Goal: Register for event/course

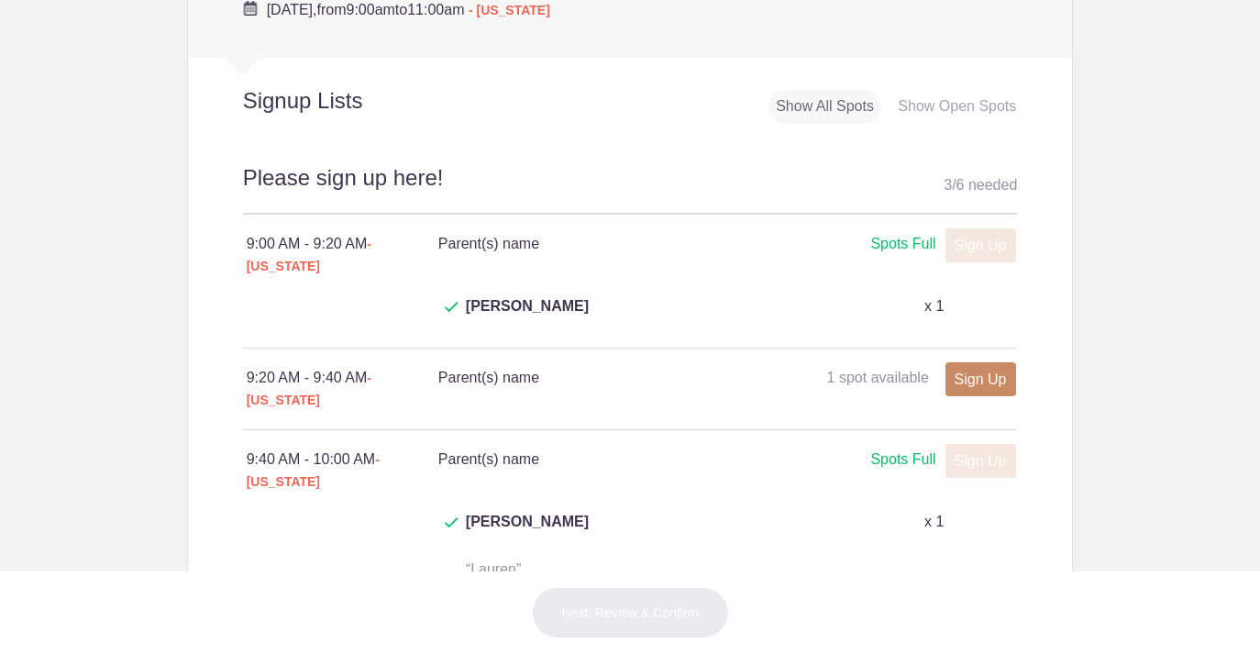
scroll to position [861, 0]
click at [976, 361] on link "Sign Up" at bounding box center [981, 378] width 71 height 34
type input "1"
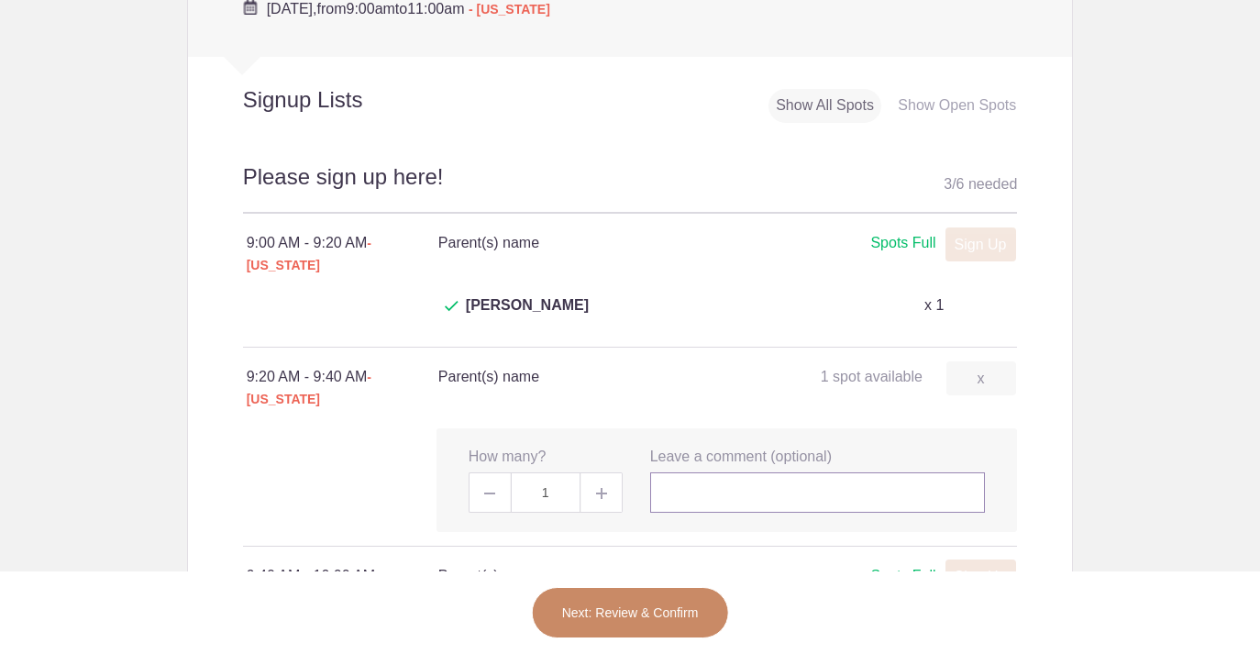
click at [696, 472] on input "text" at bounding box center [818, 492] width 336 height 40
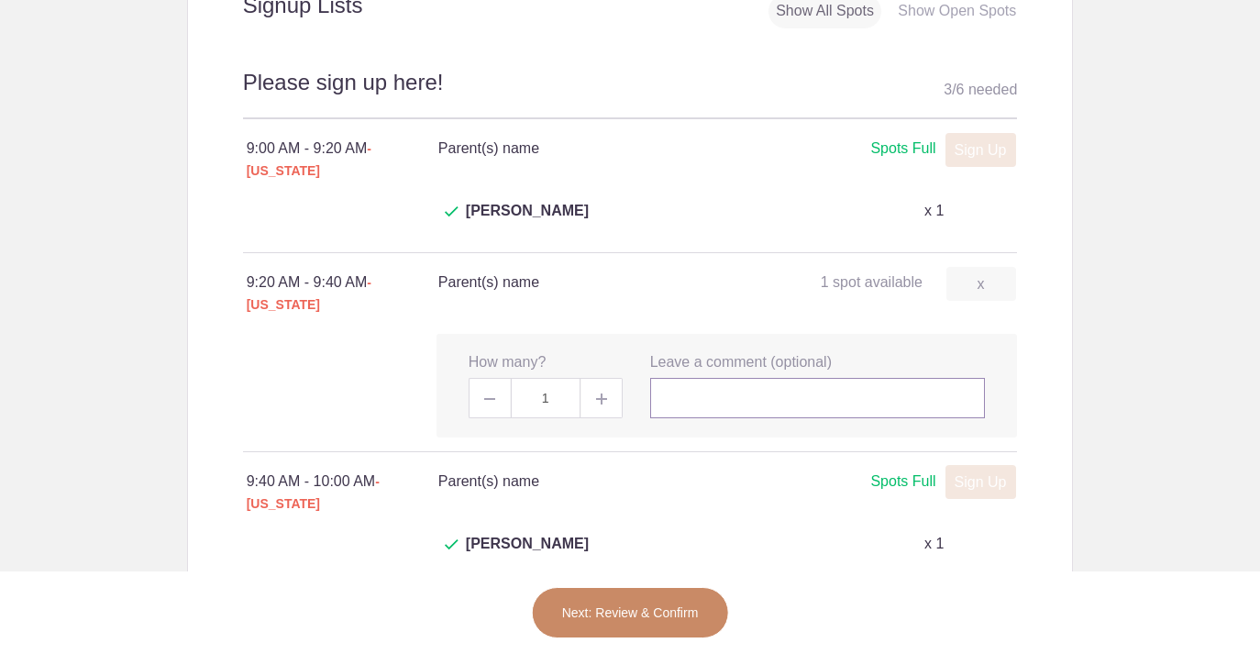
scroll to position [877, 0]
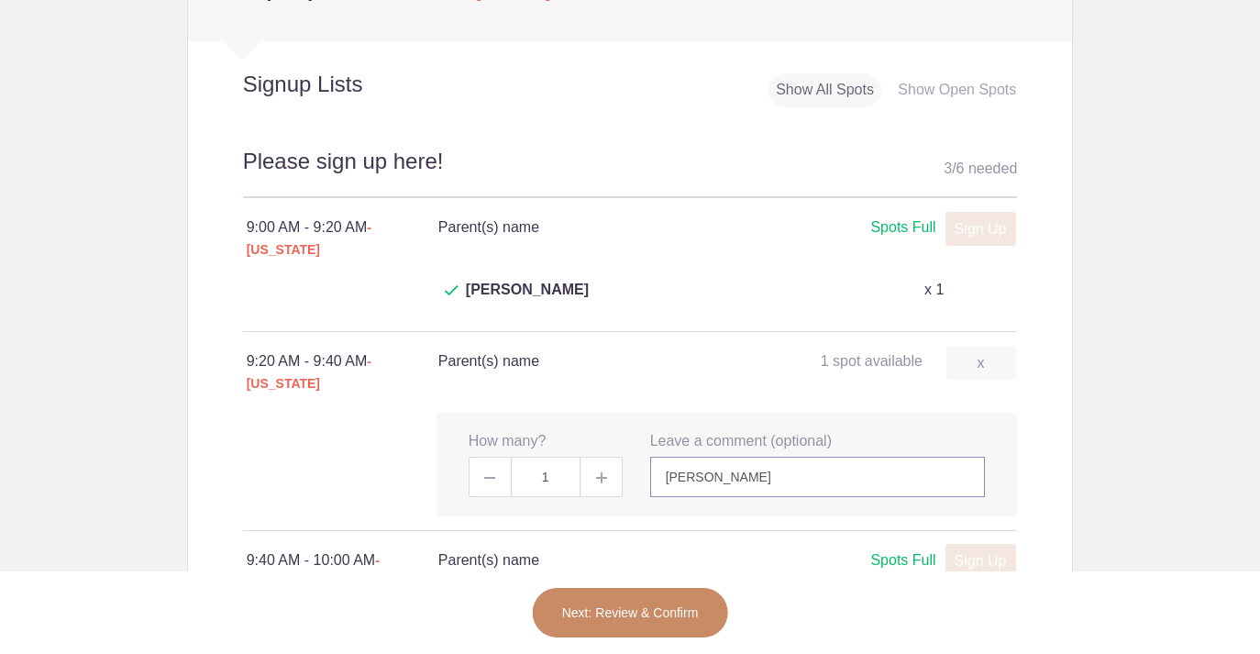
type input "Jack Harris"
click at [654, 609] on button "Next: Review & Confirm" at bounding box center [630, 612] width 197 height 51
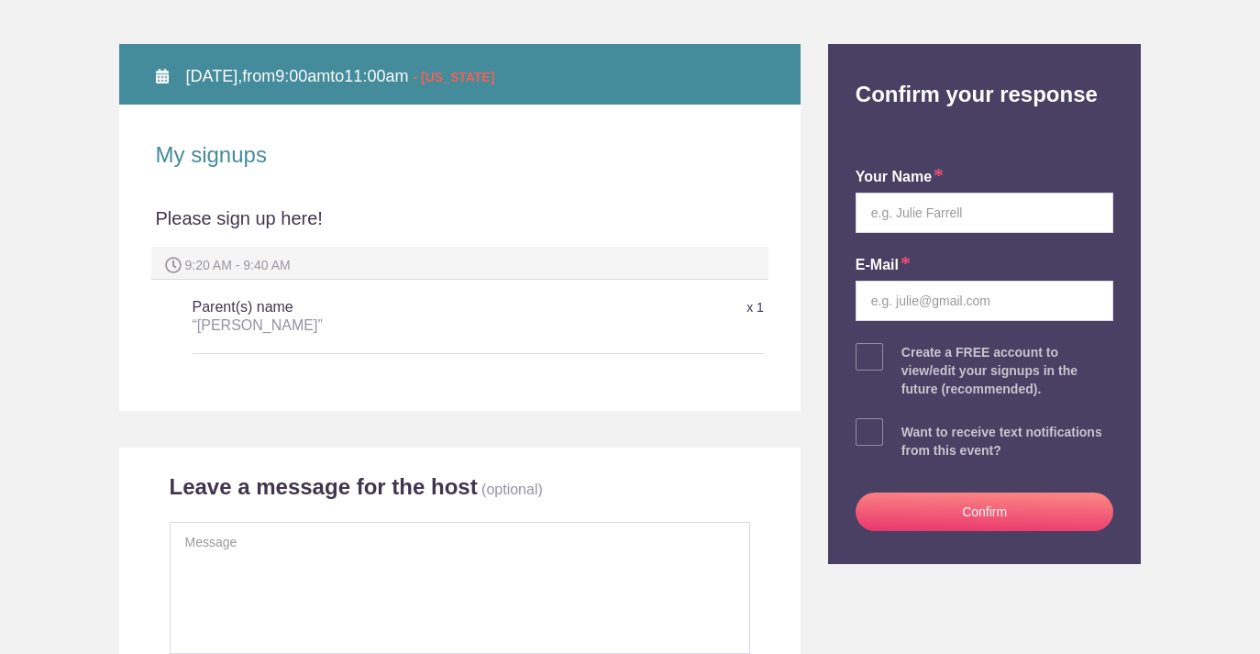
scroll to position [316, 0]
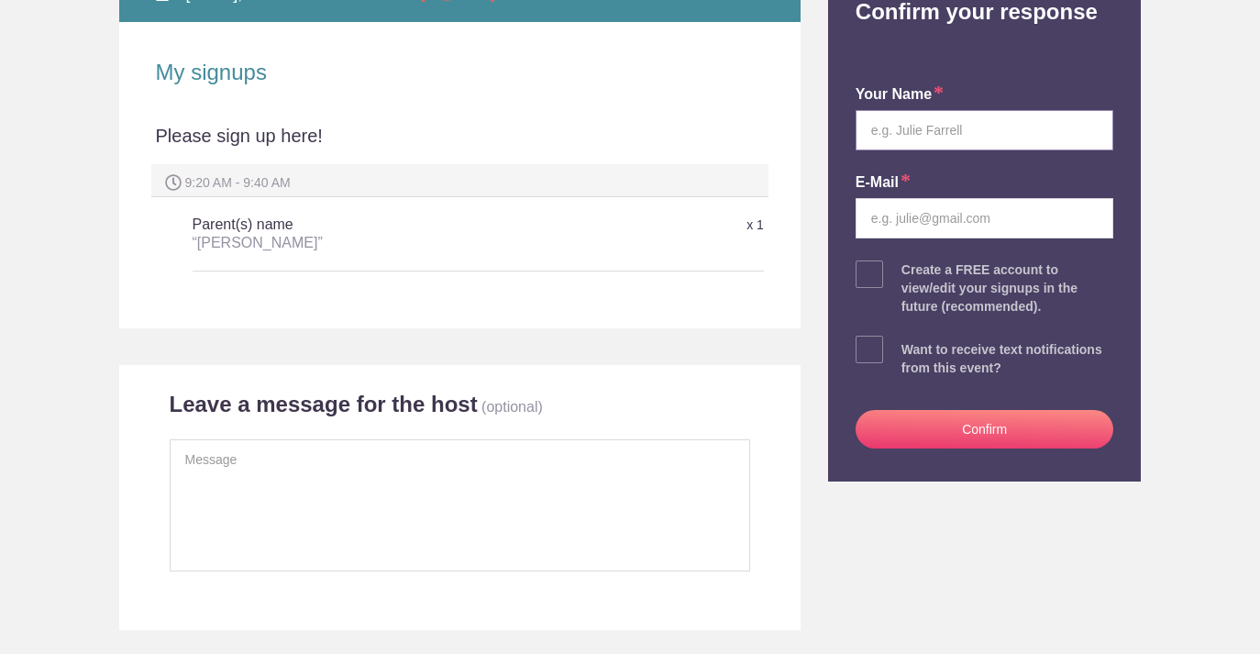
click at [950, 114] on input "text" at bounding box center [985, 130] width 259 height 40
type input "[PERSON_NAME]"
type input "sarah.lt.harris@gmail.com"
click at [965, 425] on button "Confirm" at bounding box center [985, 429] width 259 height 39
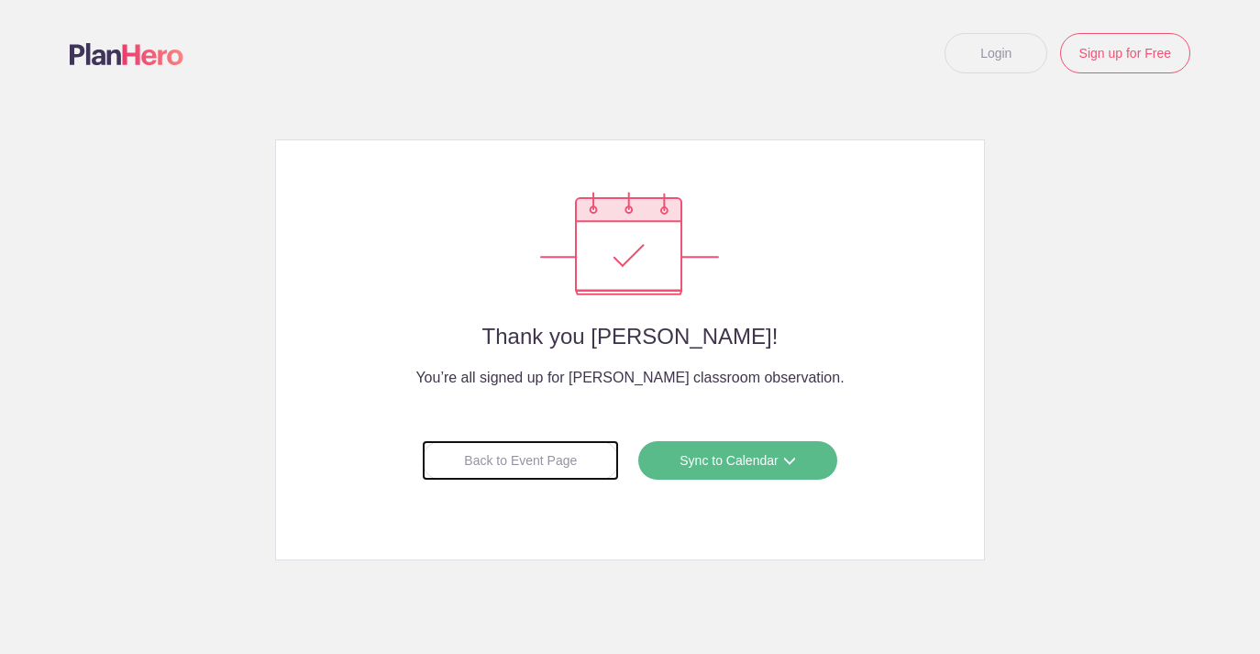
click at [530, 451] on div "Back to Event Page" at bounding box center [520, 460] width 197 height 40
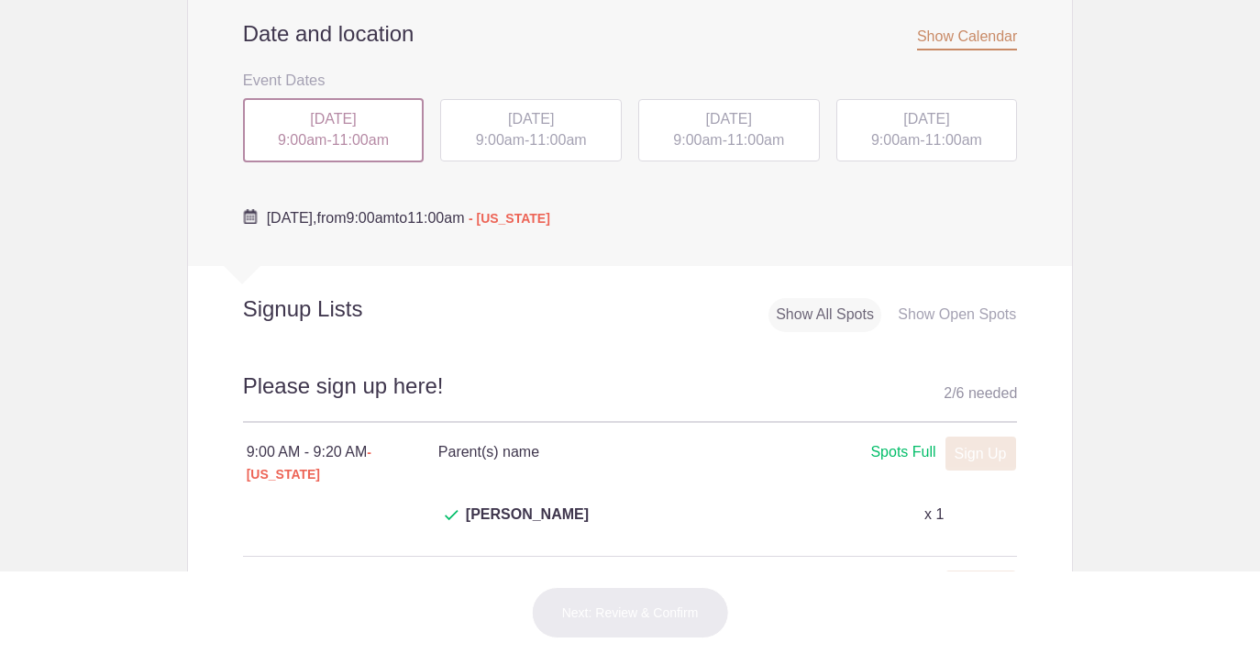
scroll to position [673, 0]
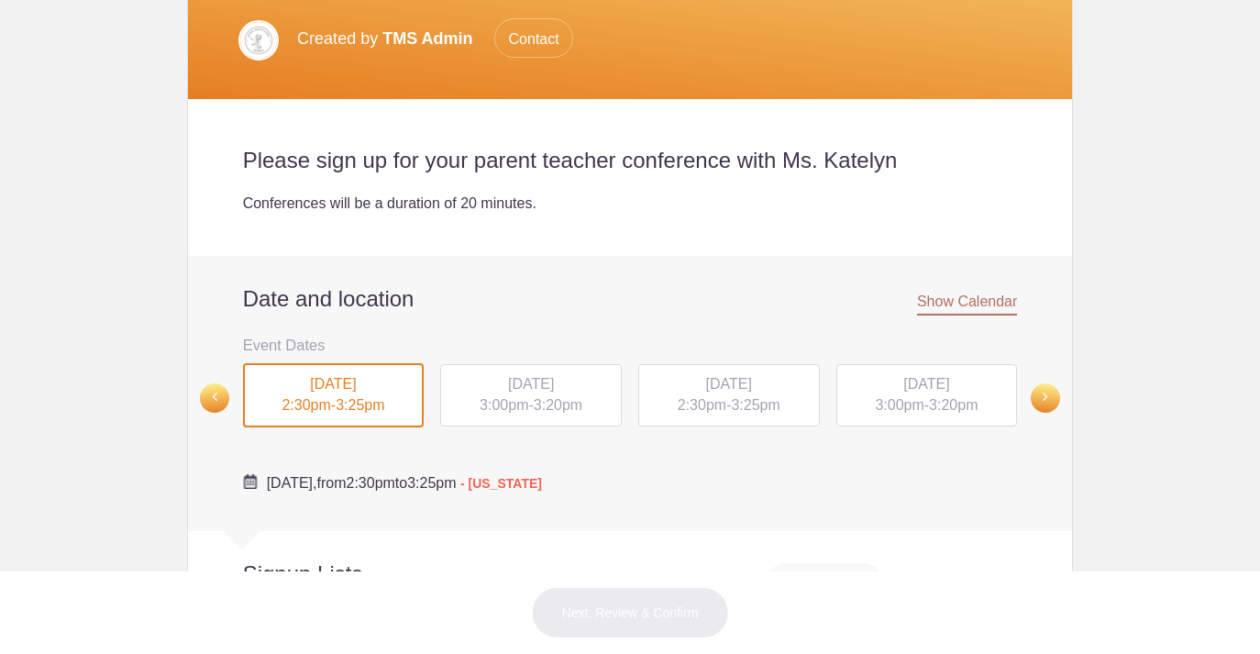
scroll to position [367, 0]
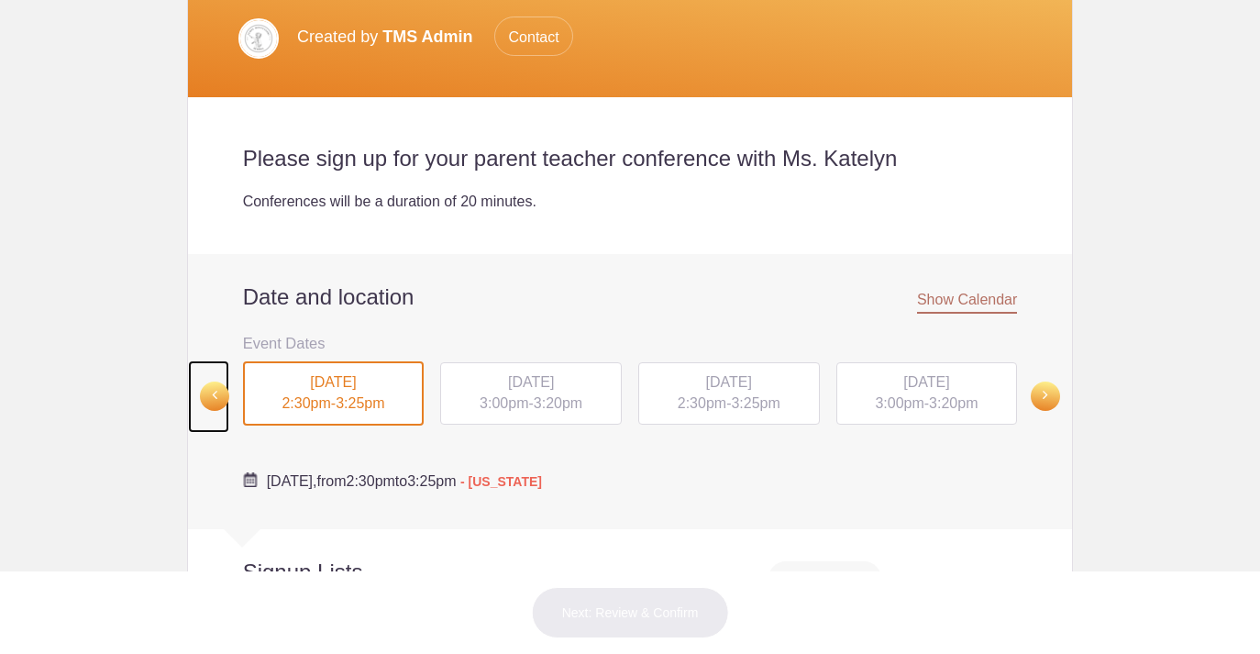
click at [197, 398] on link at bounding box center [208, 396] width 41 height 72
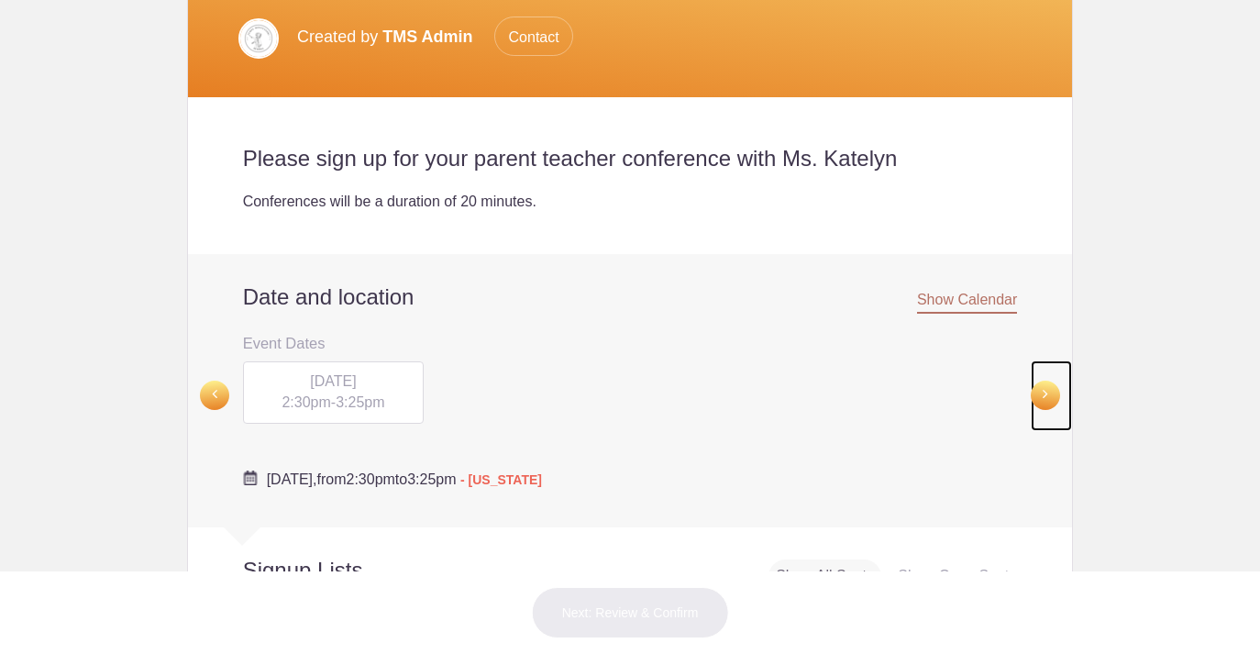
click at [1059, 393] on span at bounding box center [1045, 395] width 29 height 29
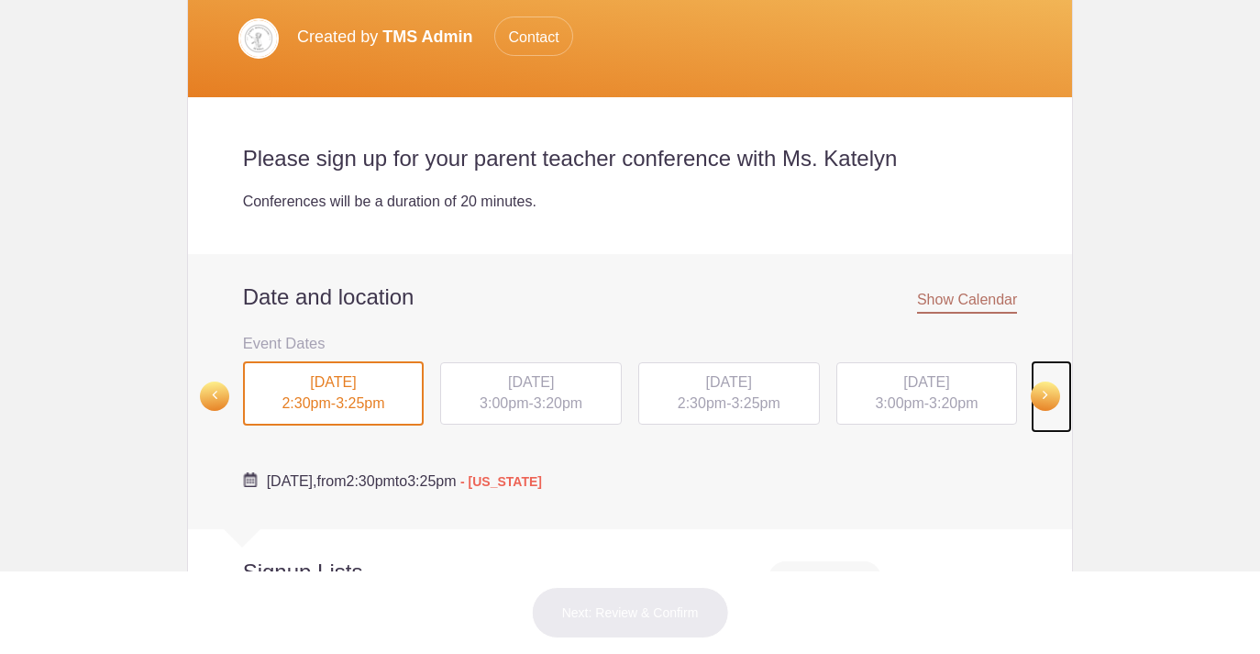
click at [1036, 400] on span at bounding box center [1045, 396] width 29 height 29
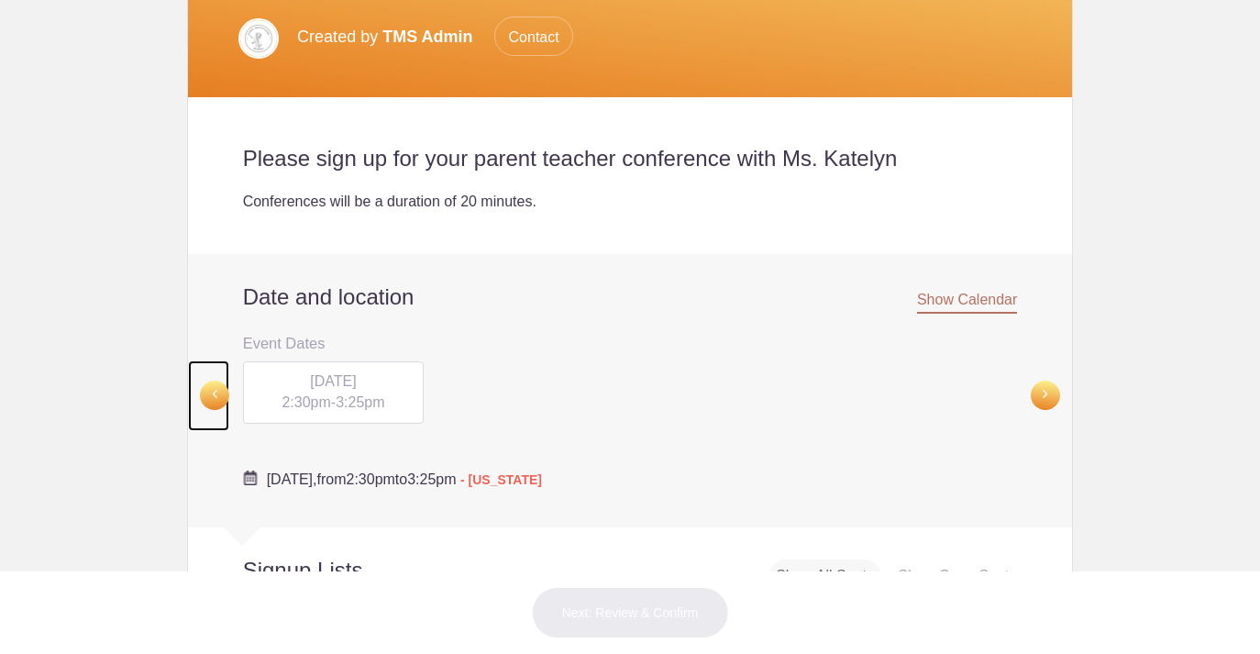
click at [212, 394] on span at bounding box center [214, 395] width 29 height 29
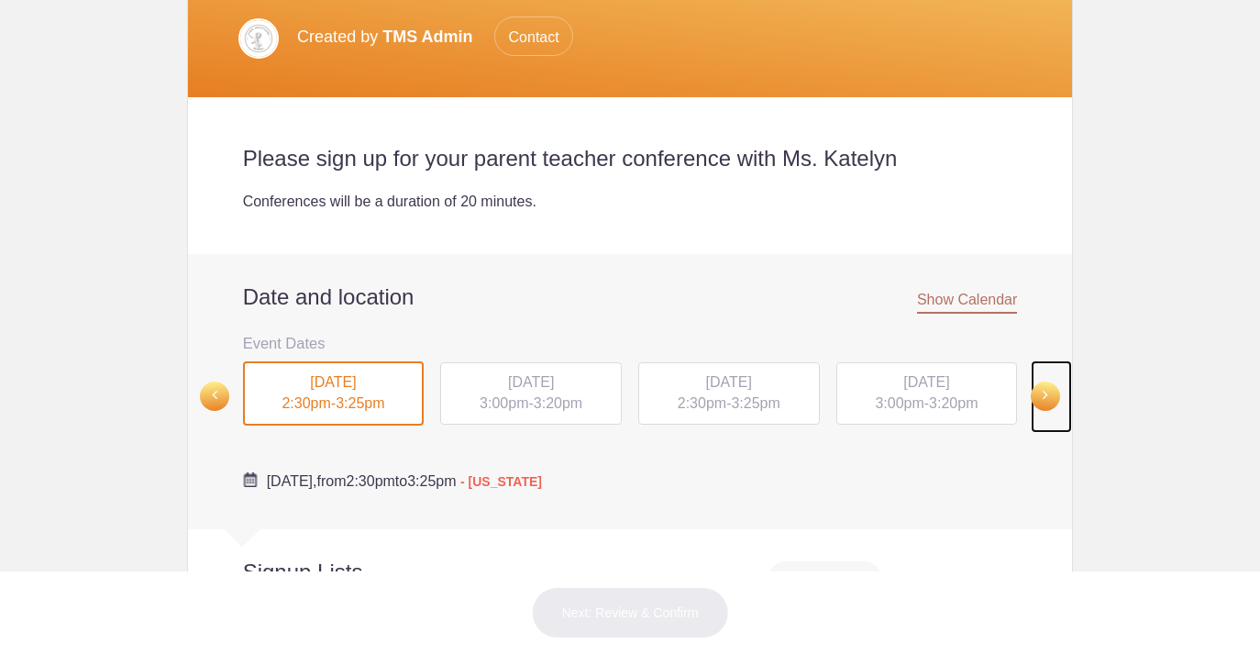
click at [1051, 388] on span at bounding box center [1045, 396] width 29 height 29
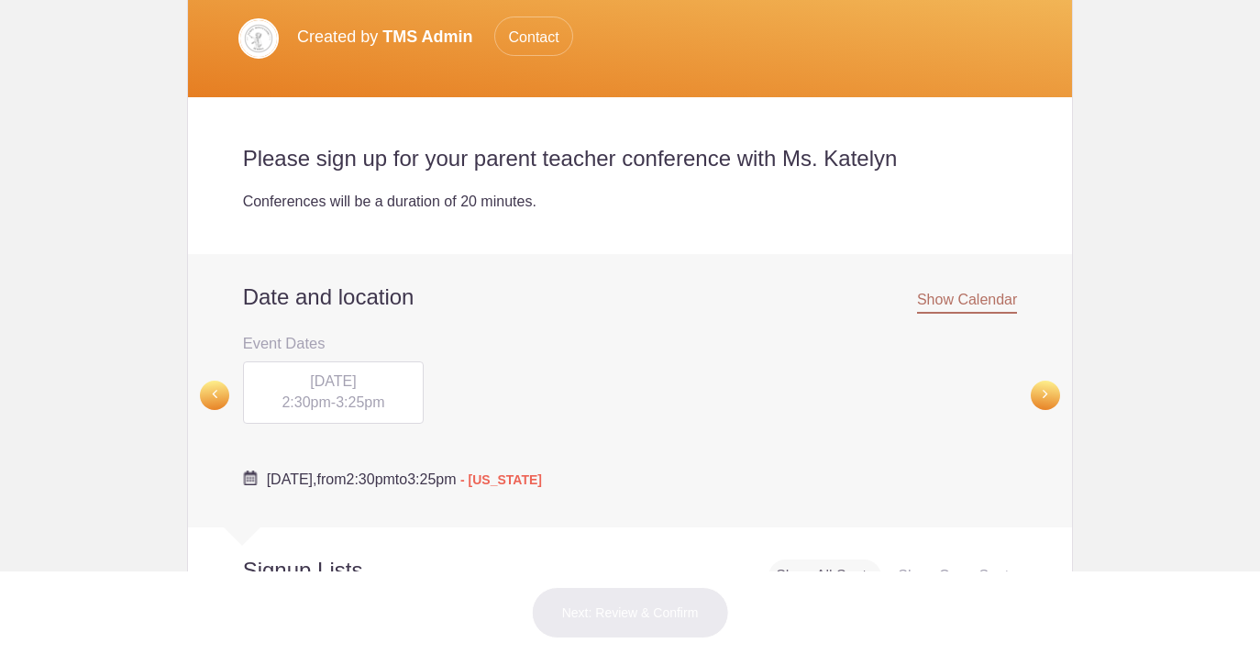
click at [310, 378] on span "FRI, Sep 26, 2025" at bounding box center [333, 381] width 46 height 16
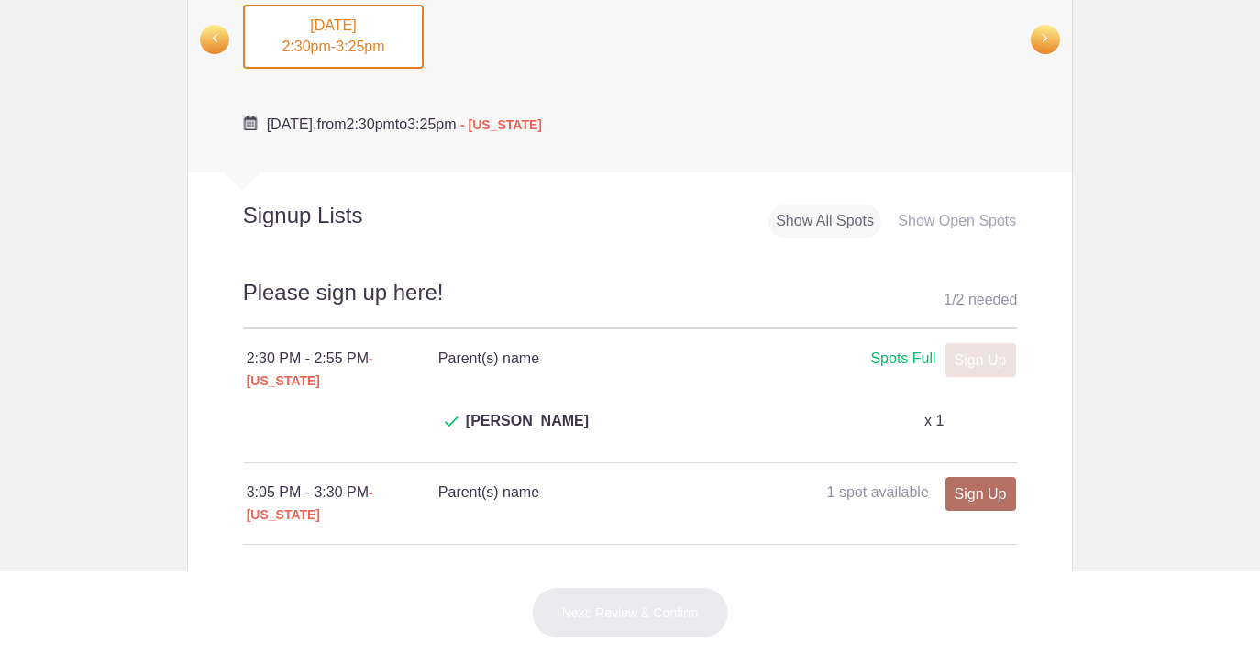
scroll to position [726, 0]
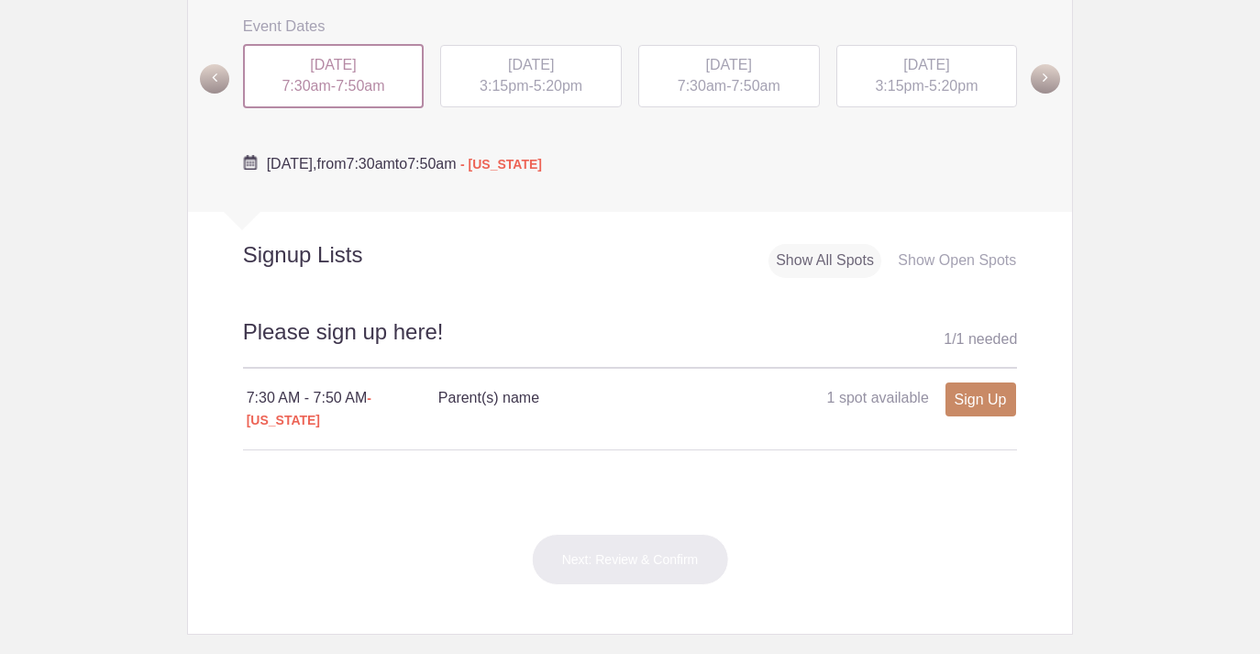
scroll to position [687, 0]
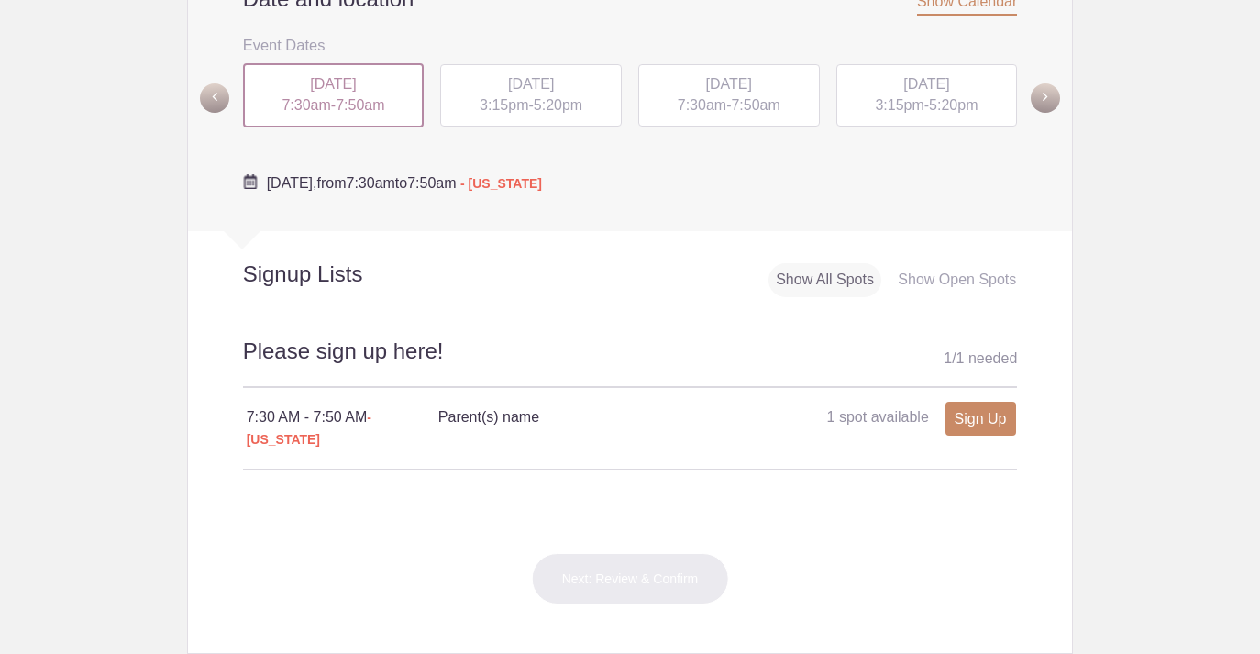
click at [731, 95] on div "TUE, Sep 30, 2025 7:30am - 7:50am" at bounding box center [729, 95] width 182 height 62
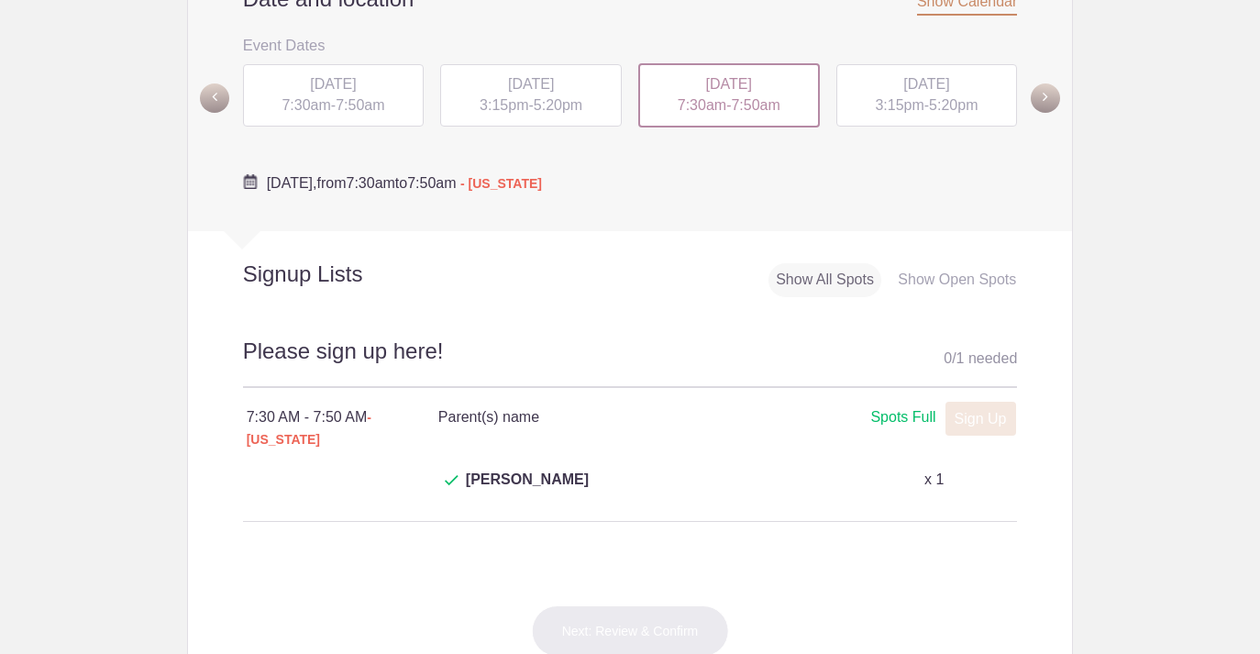
click at [323, 69] on div "MON, Sep 29, 2025 7:30am - 7:50am" at bounding box center [334, 95] width 182 height 62
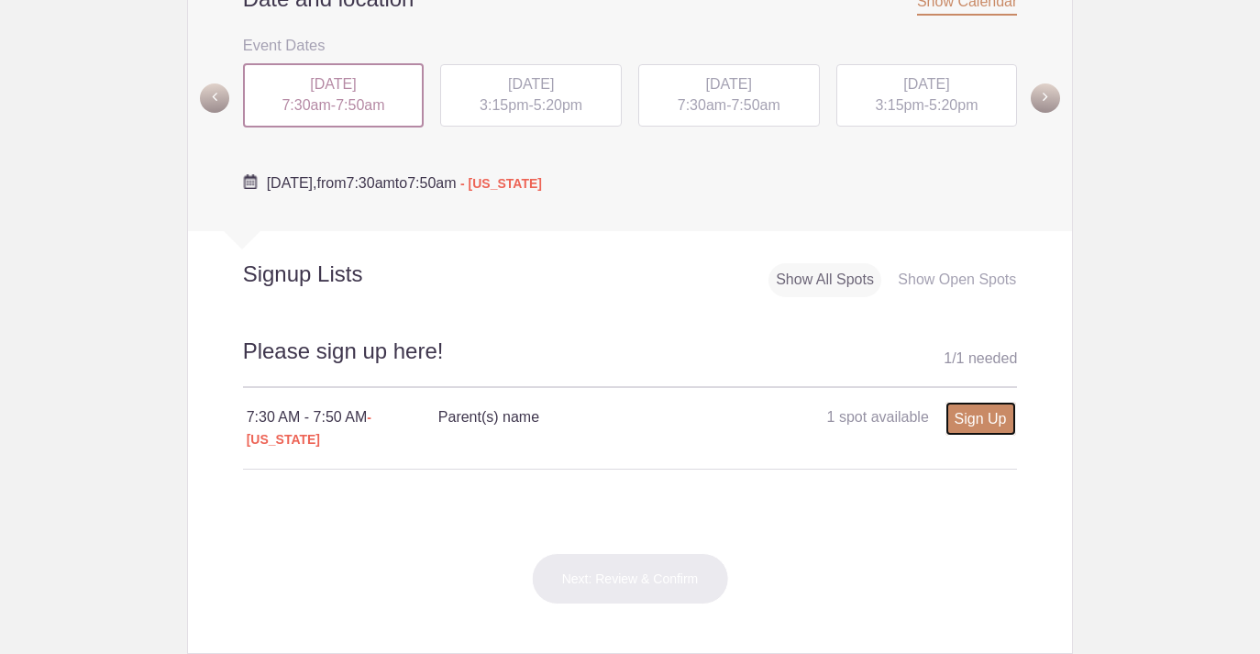
click at [982, 421] on link "Sign Up" at bounding box center [981, 419] width 71 height 34
type input "1"
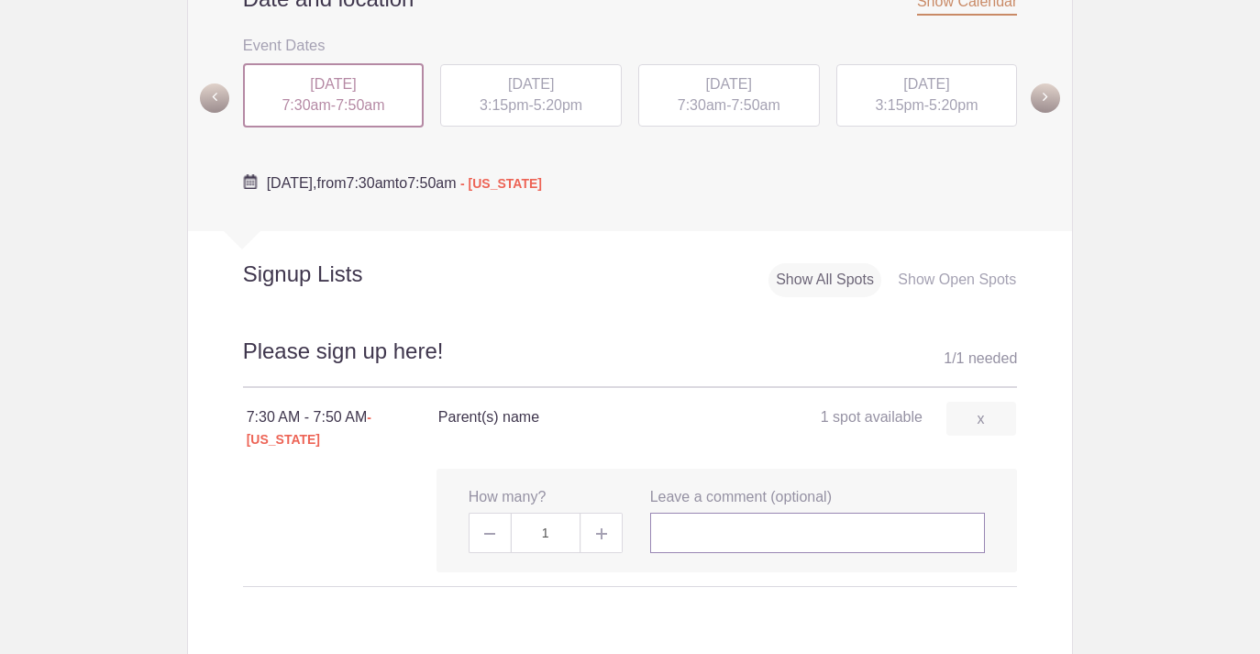
click at [690, 513] on input "text" at bounding box center [818, 533] width 336 height 40
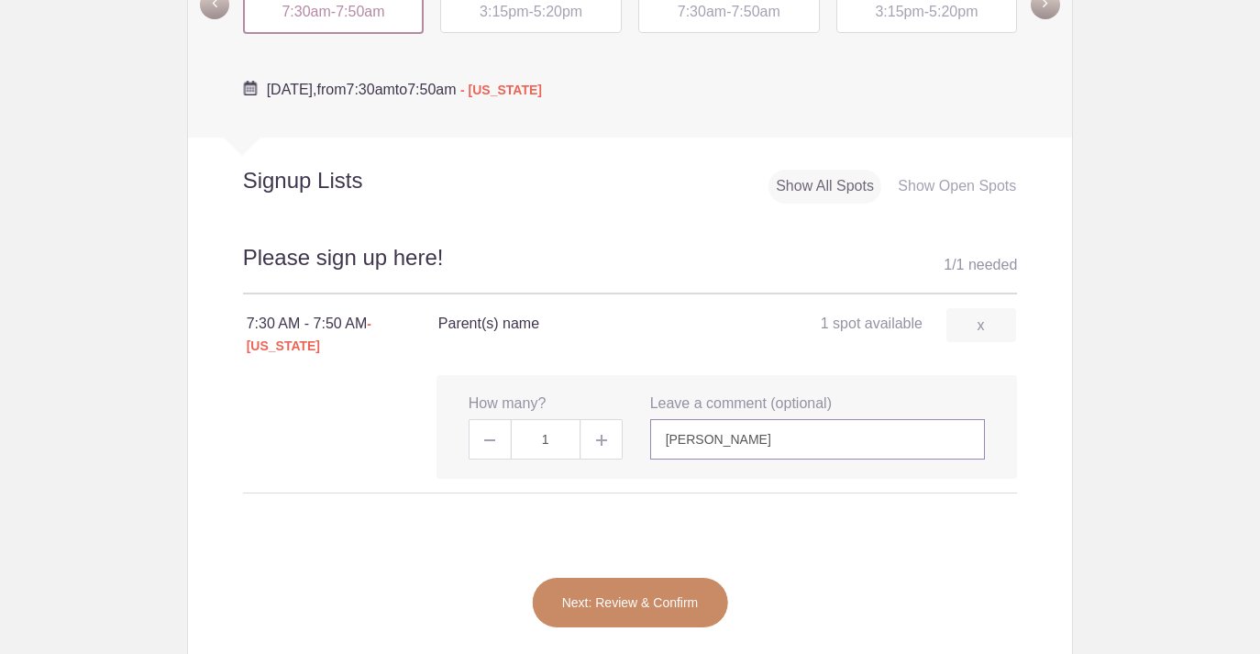
scroll to position [801, 0]
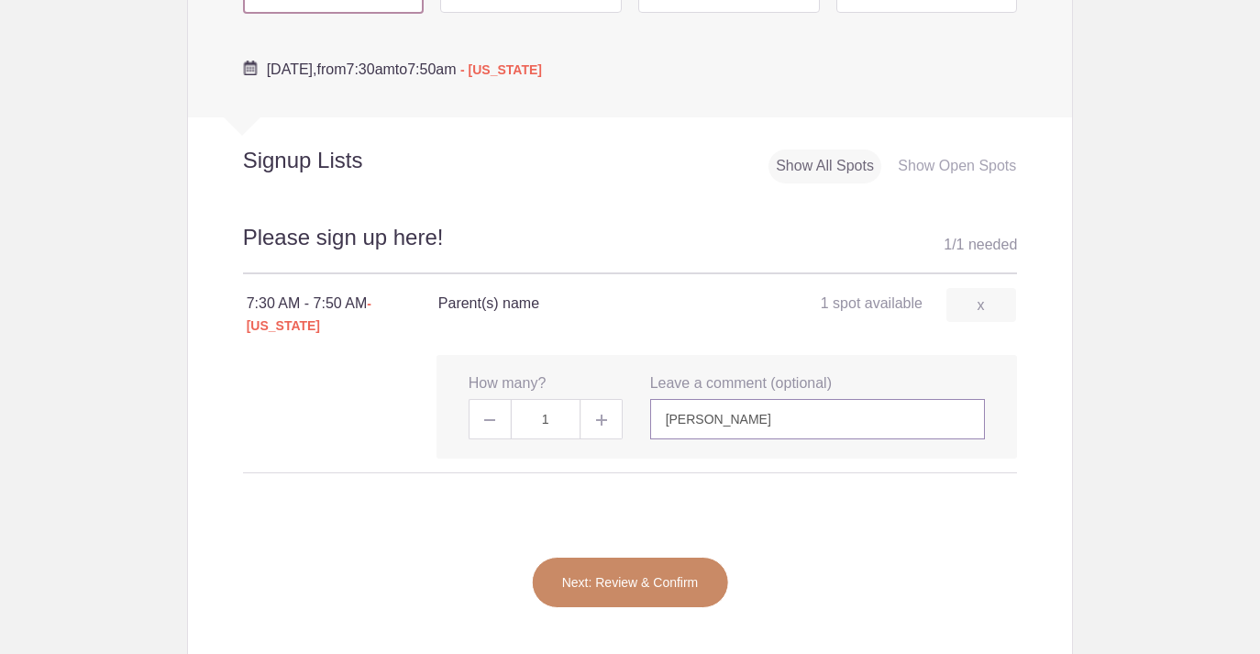
type input "Jack Harris"
click at [619, 557] on button "Next: Review & Confirm" at bounding box center [630, 582] width 197 height 51
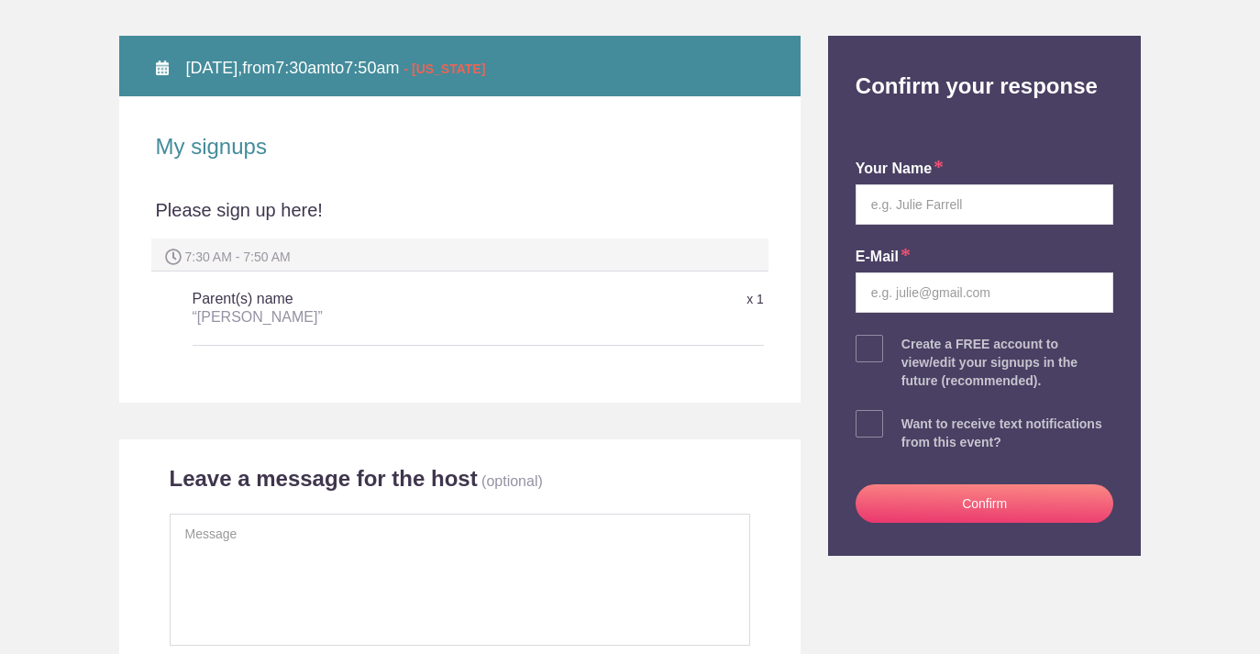
scroll to position [270, 0]
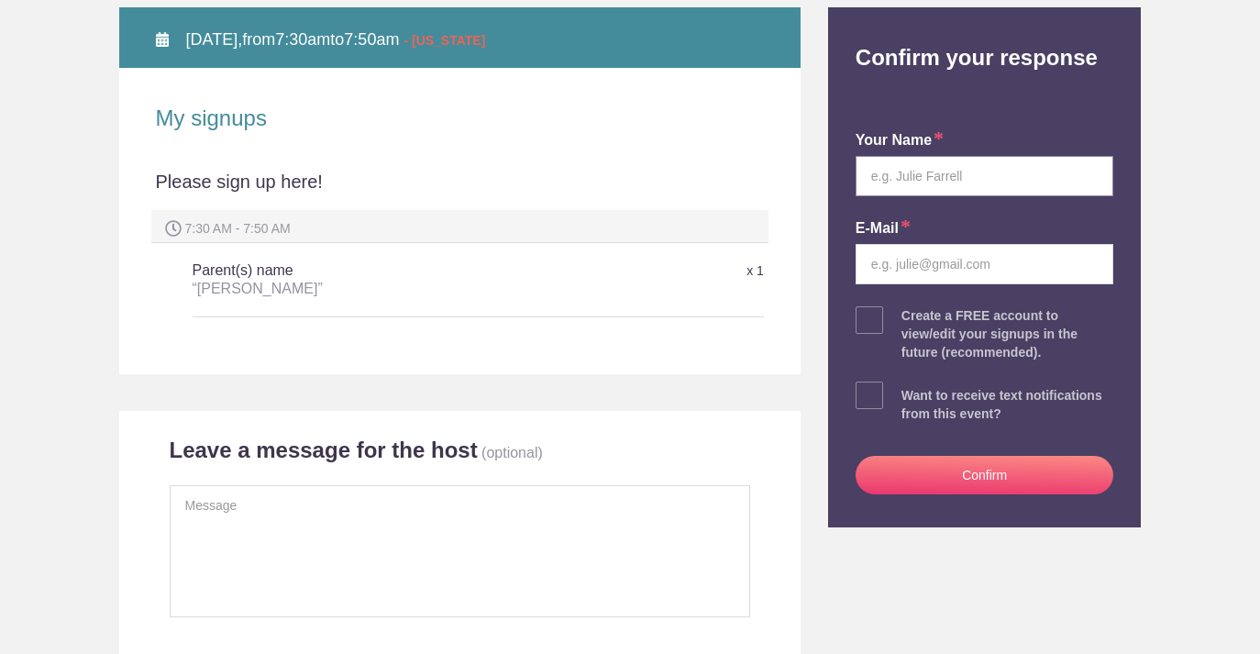
click at [920, 163] on input "text" at bounding box center [985, 176] width 259 height 40
type input "[PERSON_NAME]"
type input "sarah.lt.harris@gmail.com"
click at [869, 478] on button "Confirm" at bounding box center [985, 475] width 259 height 39
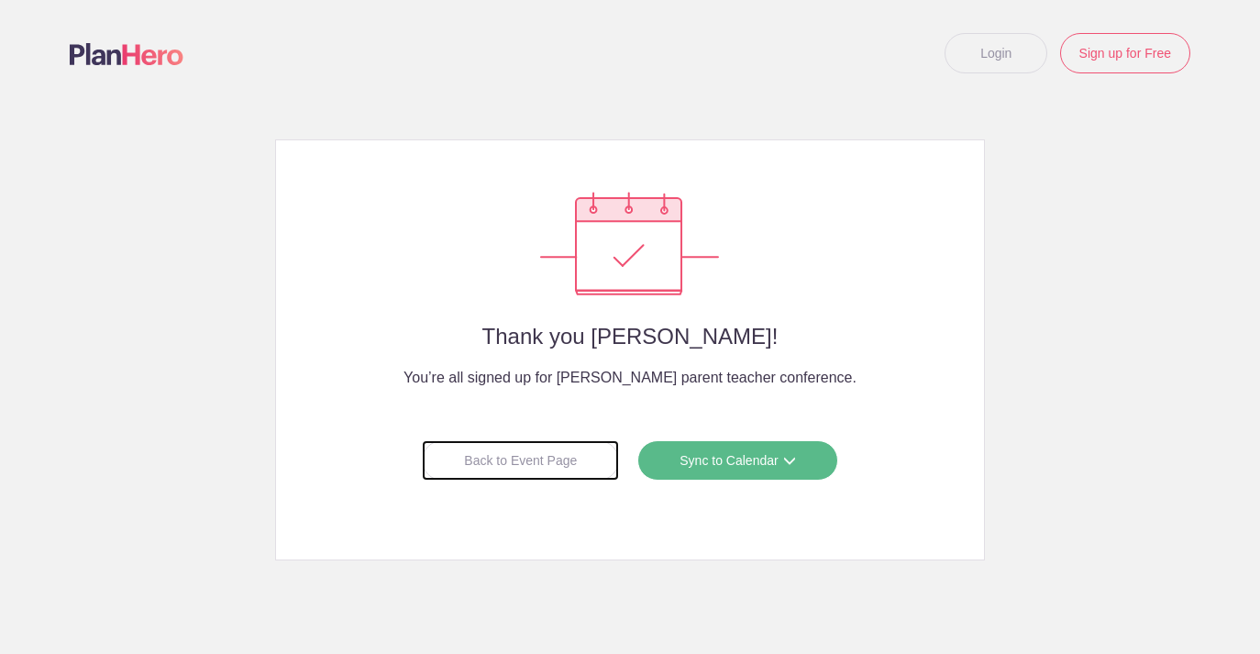
click at [523, 456] on div "Back to Event Page" at bounding box center [520, 460] width 197 height 40
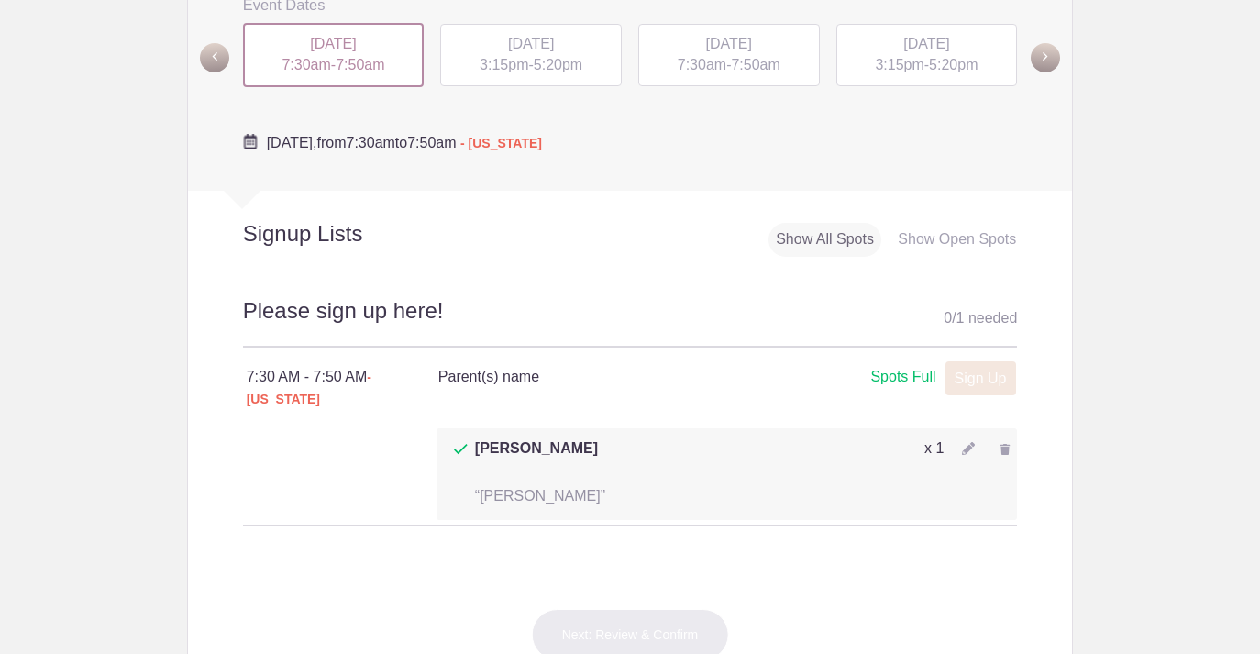
scroll to position [770, 0]
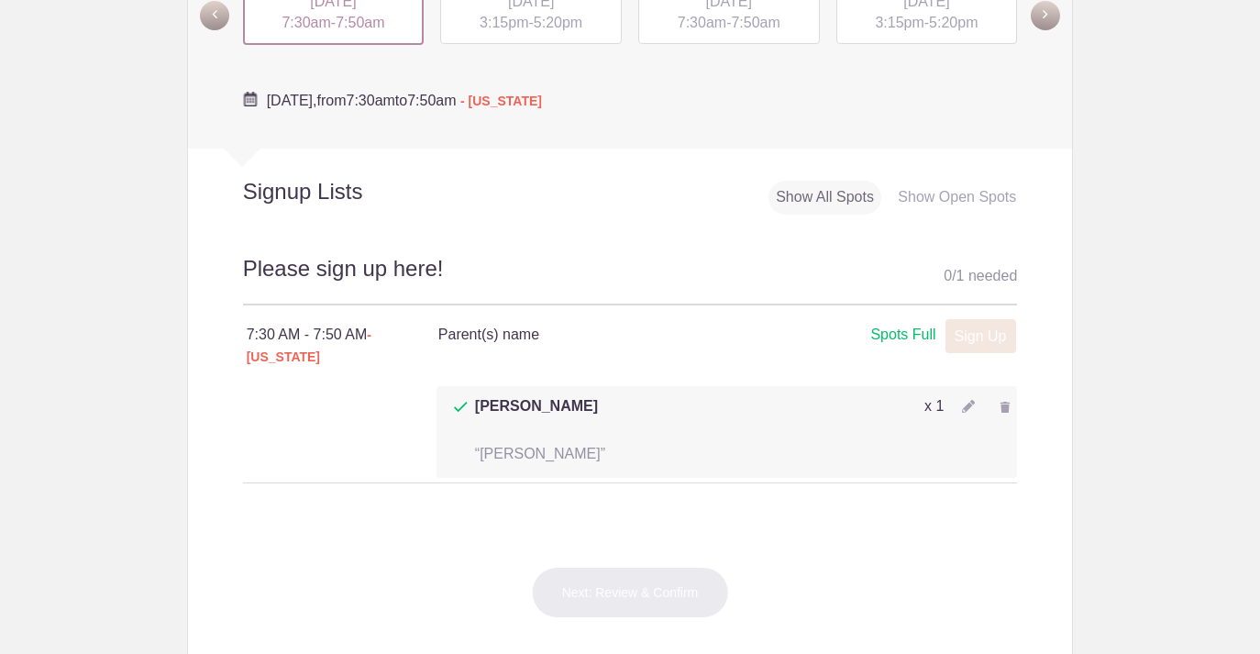
click at [970, 400] on img at bounding box center [968, 406] width 13 height 13
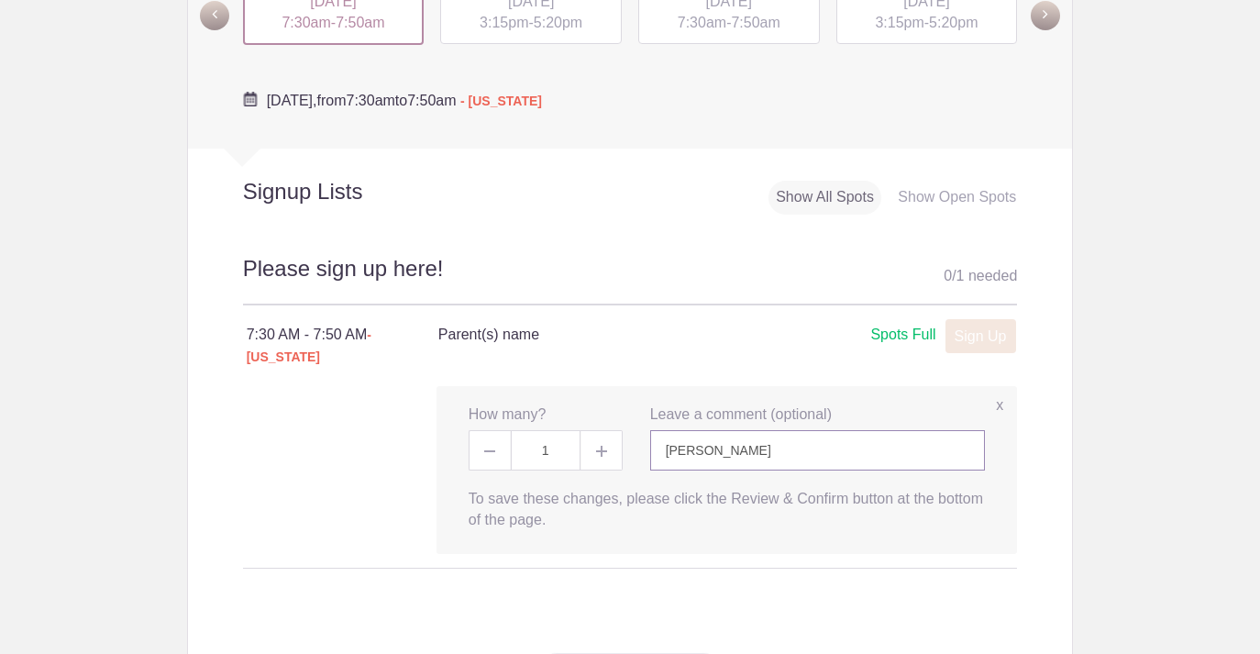
click at [730, 433] on input "Jack Harris" at bounding box center [818, 450] width 336 height 40
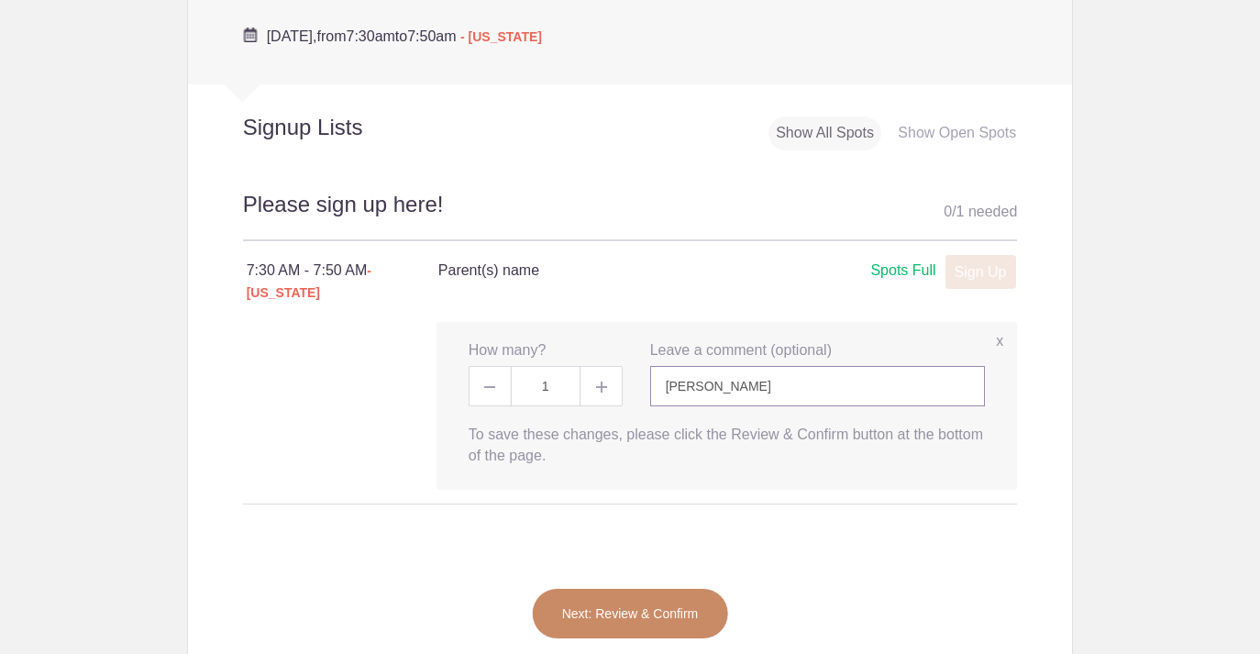
scroll to position [837, 0]
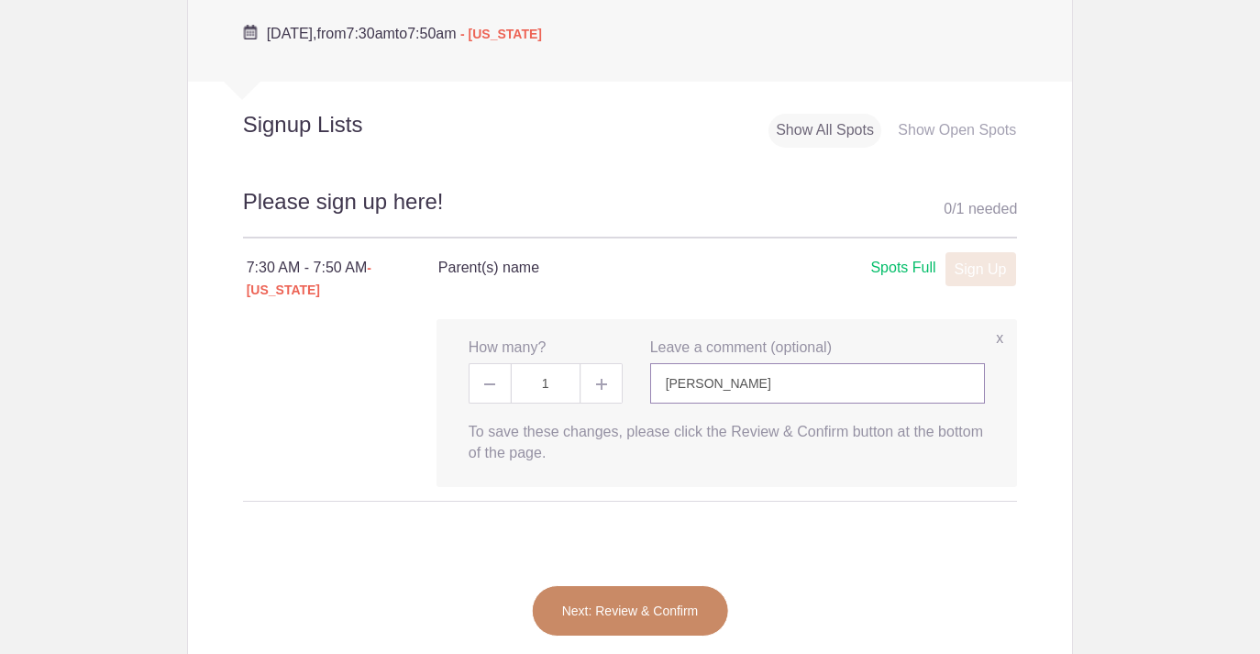
type input "[PERSON_NAME]"
click at [617, 585] on button "Next: Review & Confirm" at bounding box center [630, 610] width 197 height 51
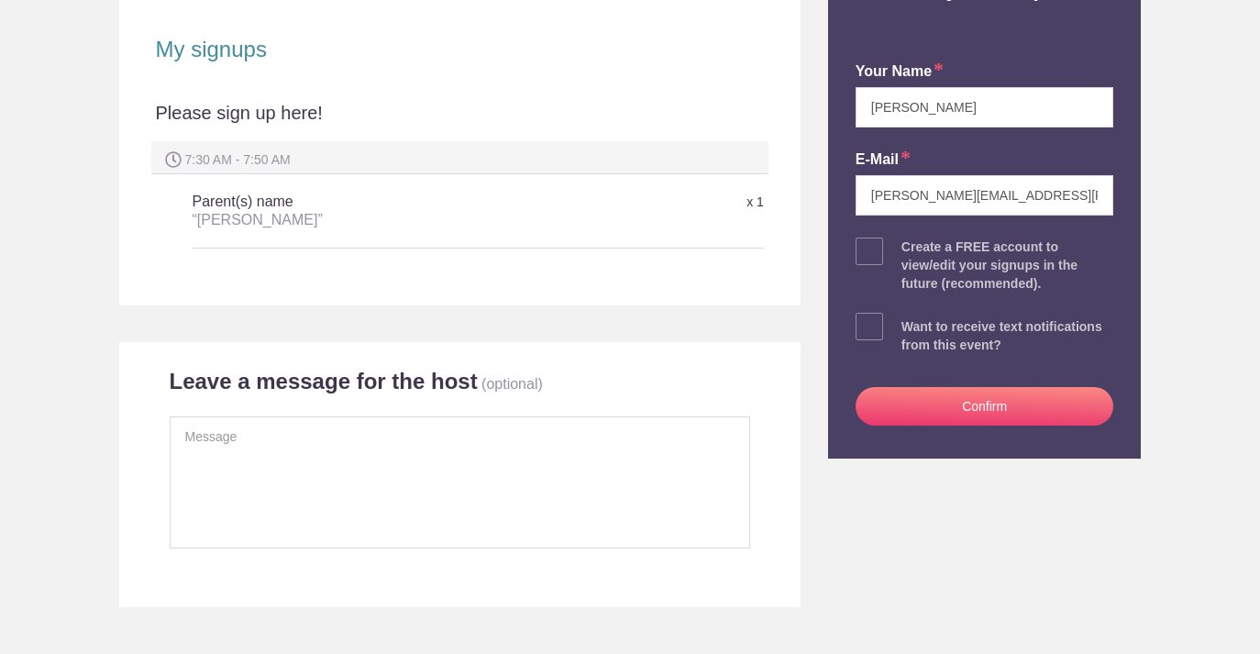
scroll to position [339, 0]
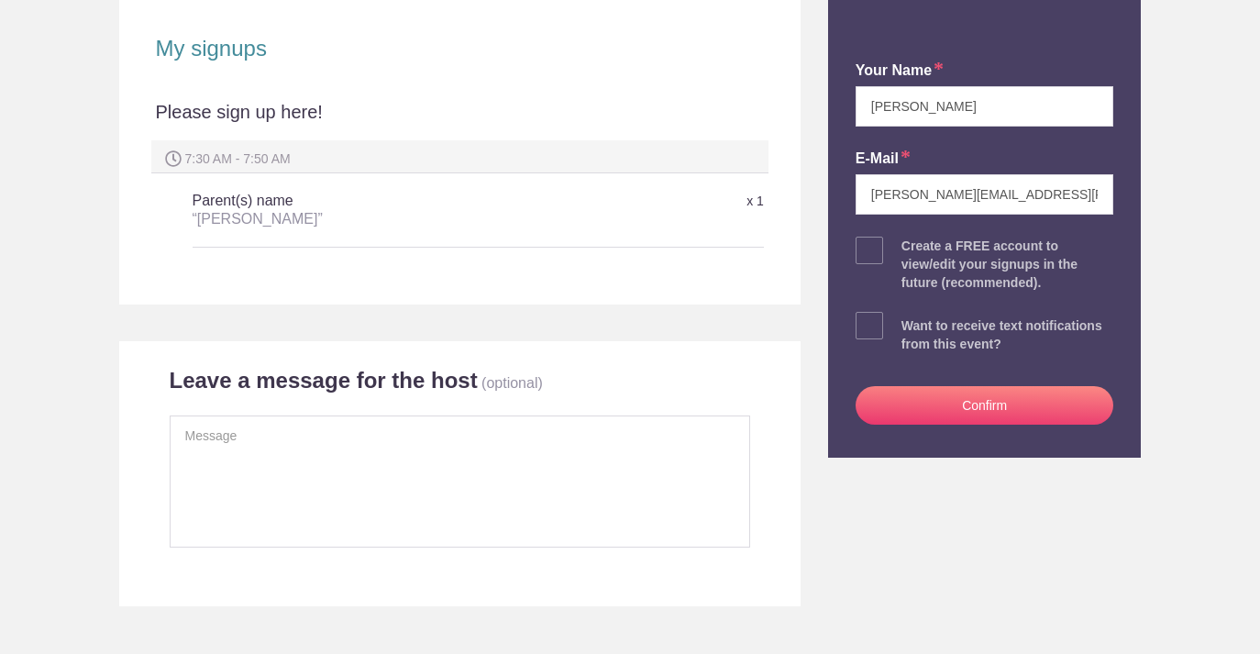
click at [951, 398] on button "Confirm" at bounding box center [985, 405] width 259 height 39
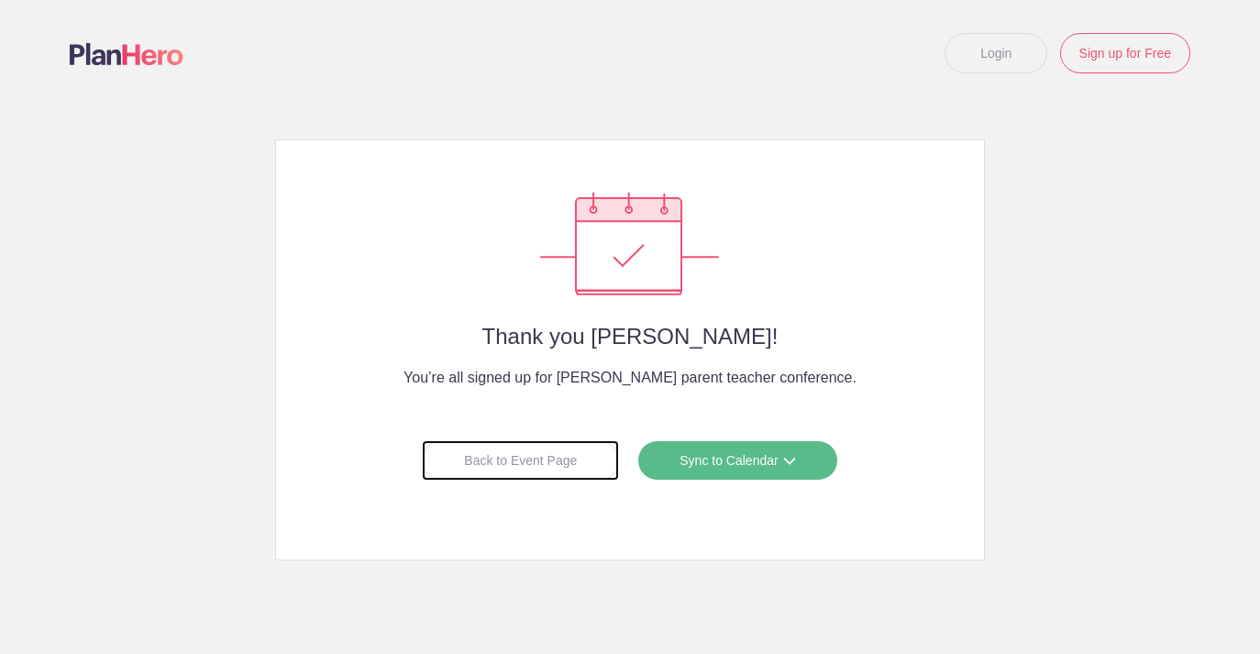
click at [496, 440] on div "Back to Event Page" at bounding box center [520, 460] width 197 height 40
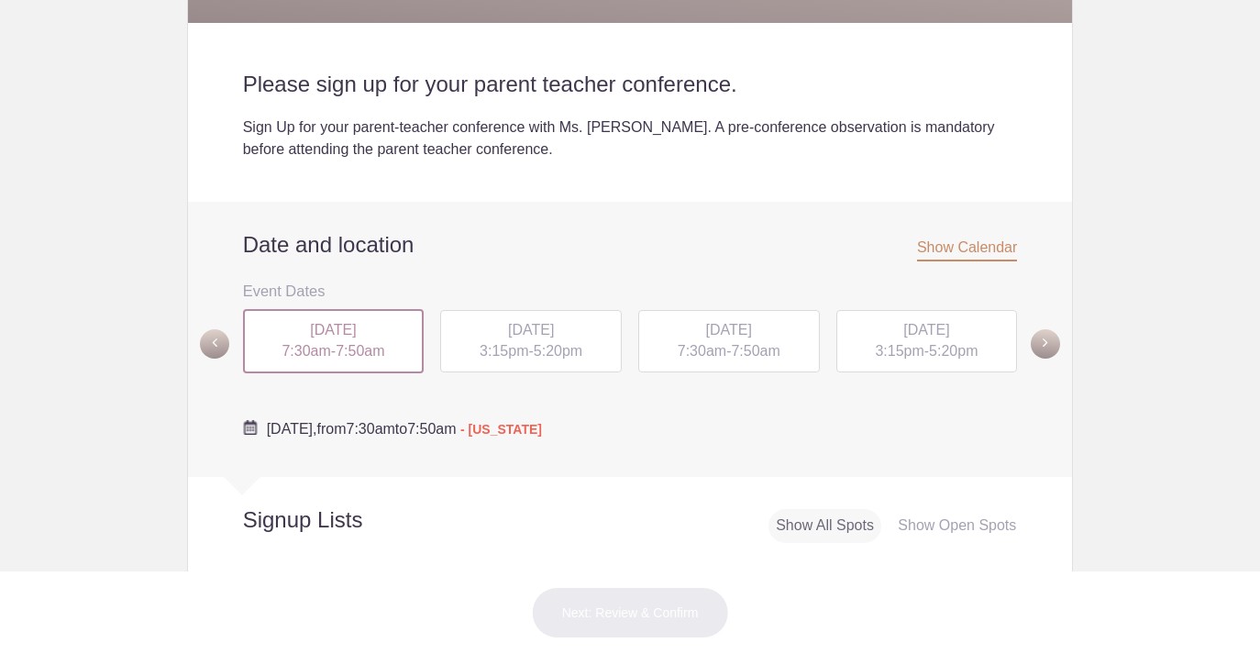
scroll to position [595, 0]
